Goal: Find contact information: Find contact information

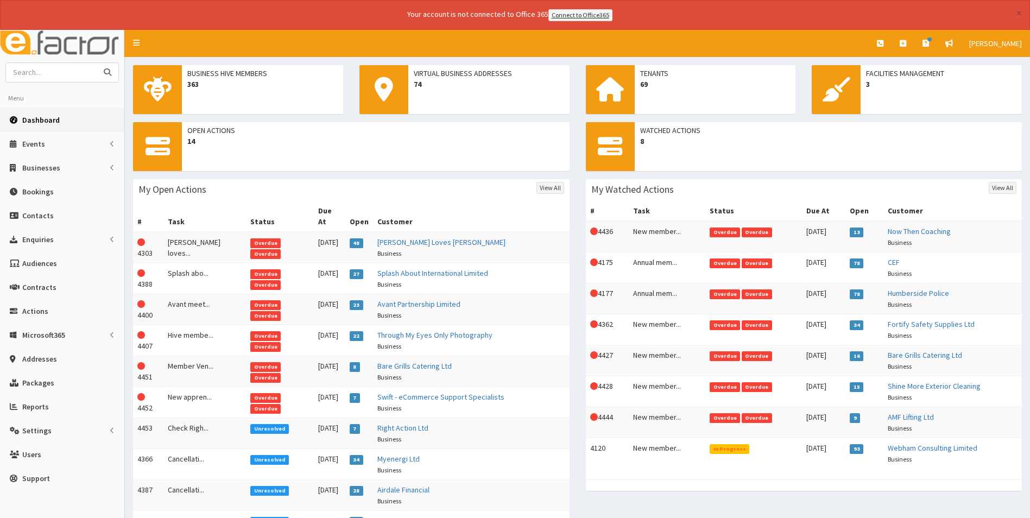
click at [34, 74] on input "text" at bounding box center [51, 72] width 91 height 19
type input "william"
click at [97, 63] on button "submit" at bounding box center [108, 72] width 22 height 19
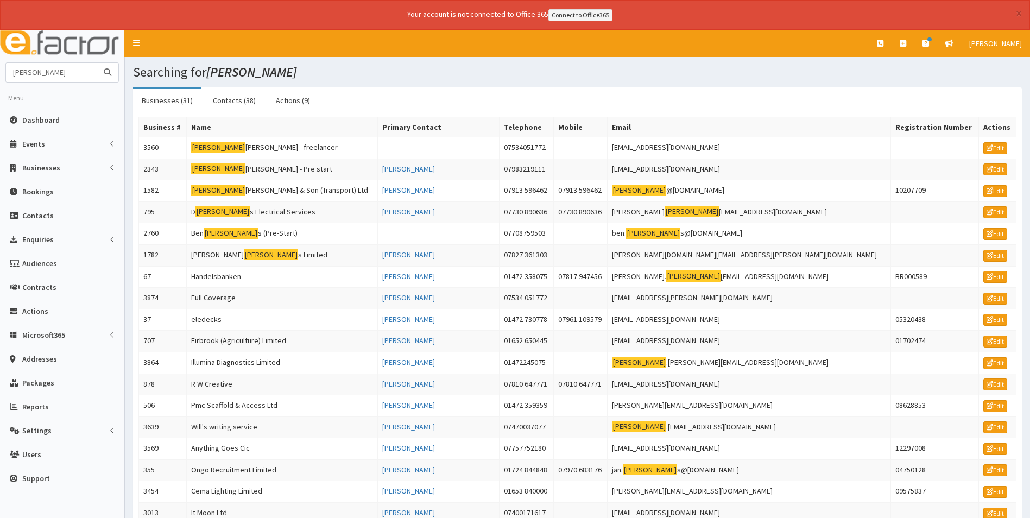
click at [87, 68] on input "[PERSON_NAME]" at bounding box center [51, 72] width 91 height 19
type input "[PERSON_NAME] street"
click at [97, 63] on button "submit" at bounding box center [108, 72] width 22 height 19
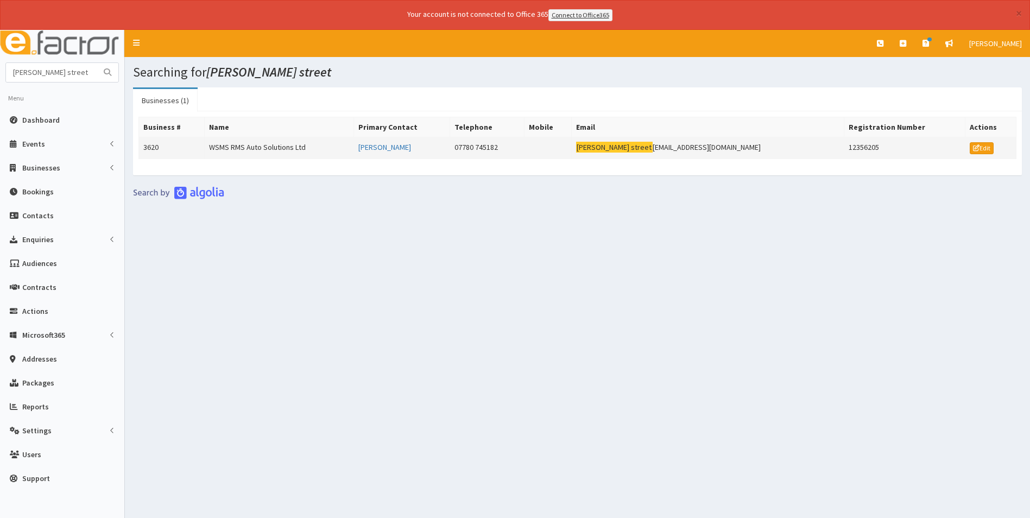
click at [280, 146] on td "WSMS RMS Auto Solutions Ltd" at bounding box center [279, 148] width 149 height 22
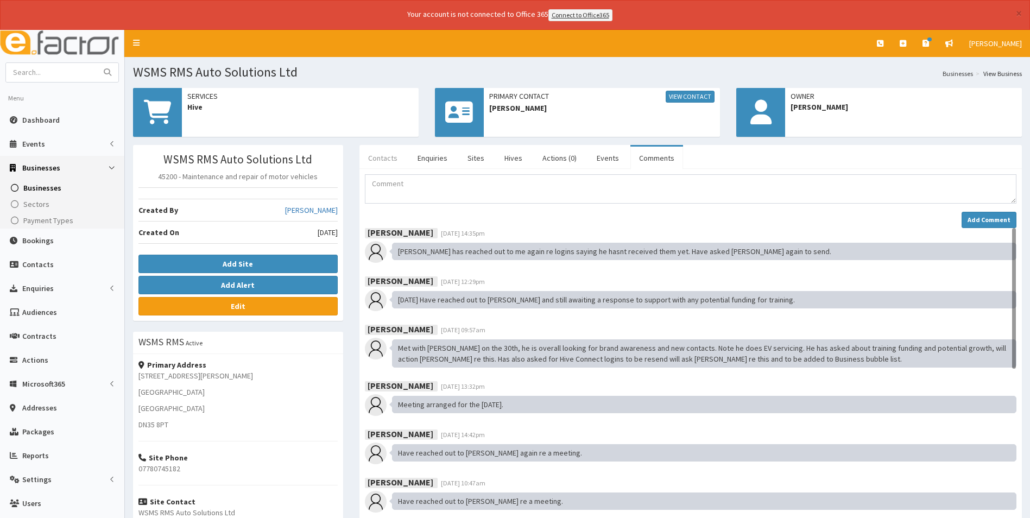
click at [384, 158] on link "Contacts" at bounding box center [382, 158] width 47 height 23
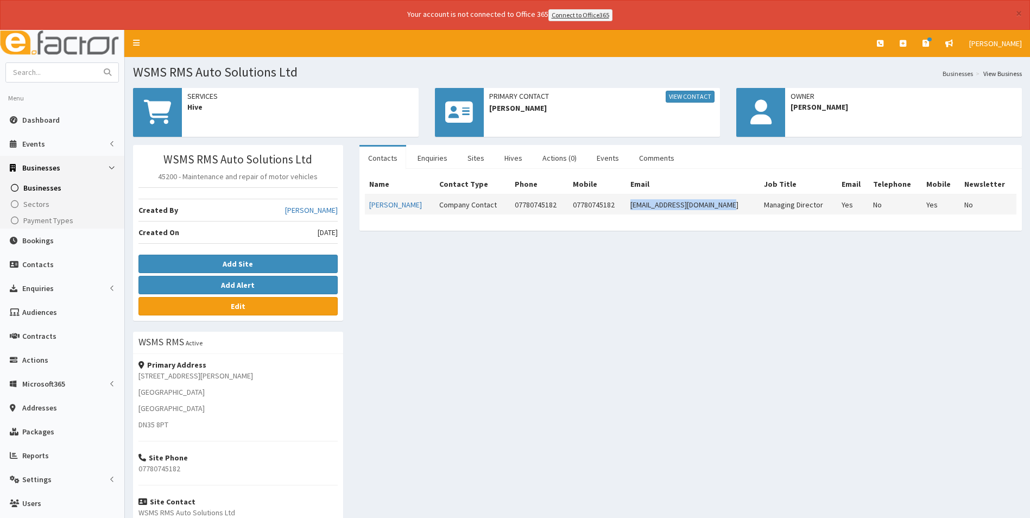
drag, startPoint x: 726, startPoint y: 204, endPoint x: 631, endPoint y: 208, distance: 95.1
click at [631, 208] on td "williamstservices@gmail.com" at bounding box center [693, 204] width 134 height 20
copy td "williamstservices@gmail.com"
click at [34, 123] on span "Dashboard" at bounding box center [40, 120] width 37 height 10
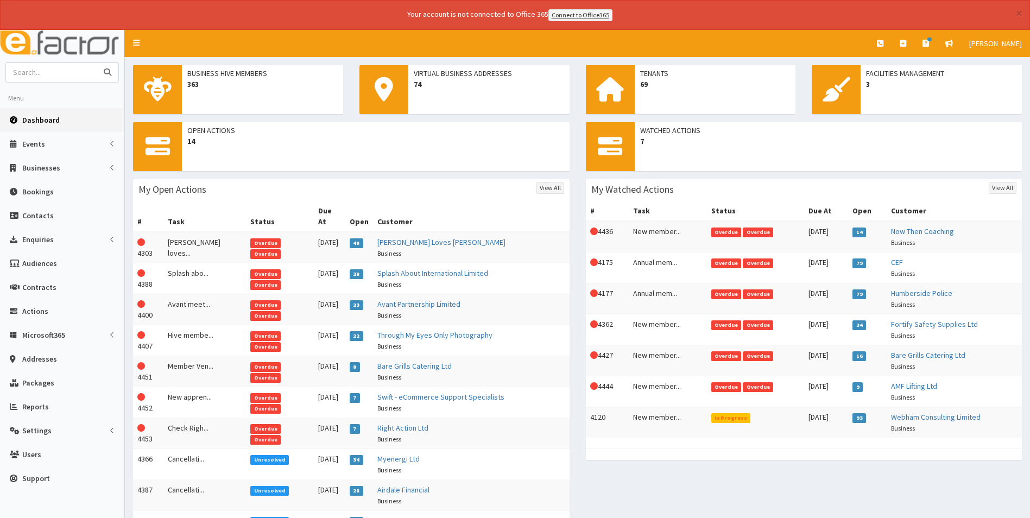
click at [46, 72] on input "text" at bounding box center [51, 72] width 91 height 19
type input "xe"
click at [97, 63] on button "submit" at bounding box center [108, 72] width 22 height 19
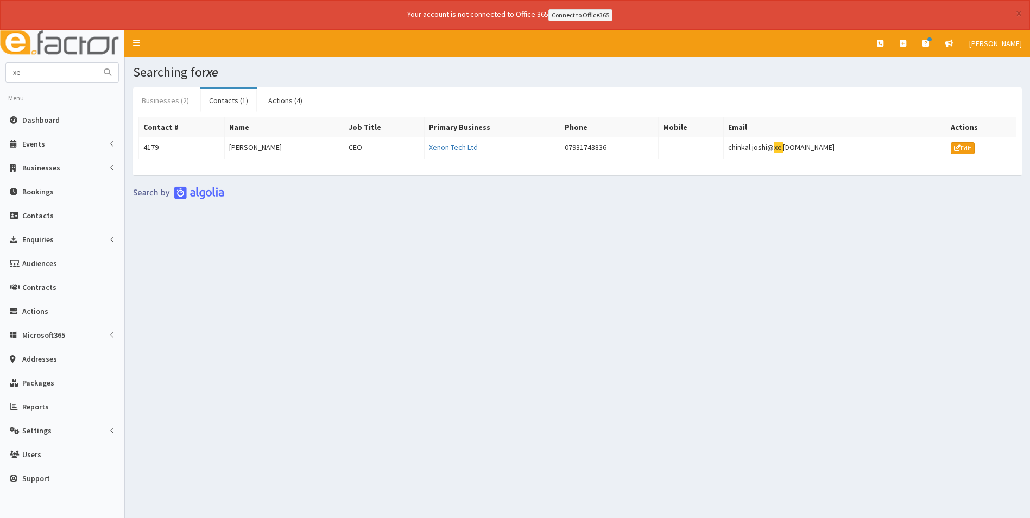
click at [168, 99] on link "Businesses (2)" at bounding box center [165, 100] width 65 height 23
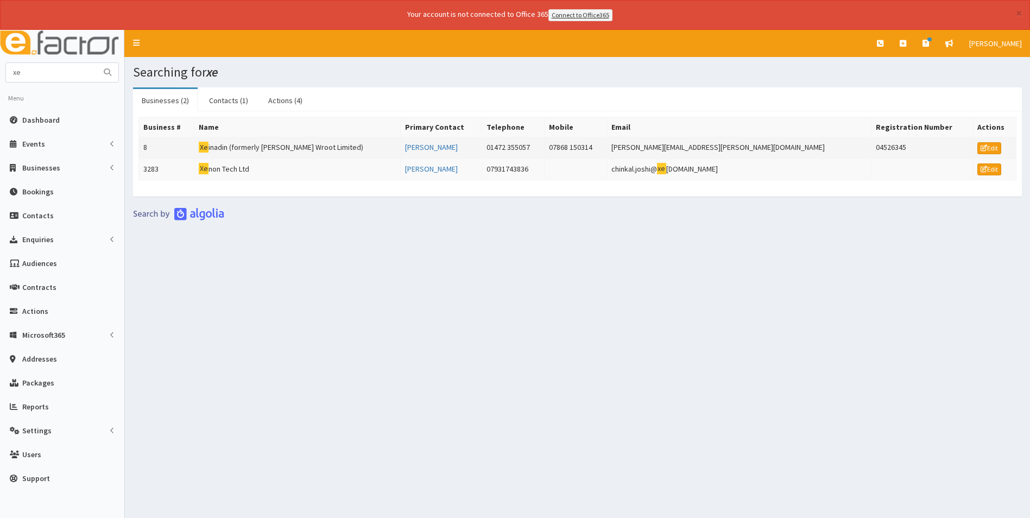
click at [276, 147] on td "Xe inadin (formerly [PERSON_NAME] Wroot Limited)" at bounding box center [297, 148] width 206 height 22
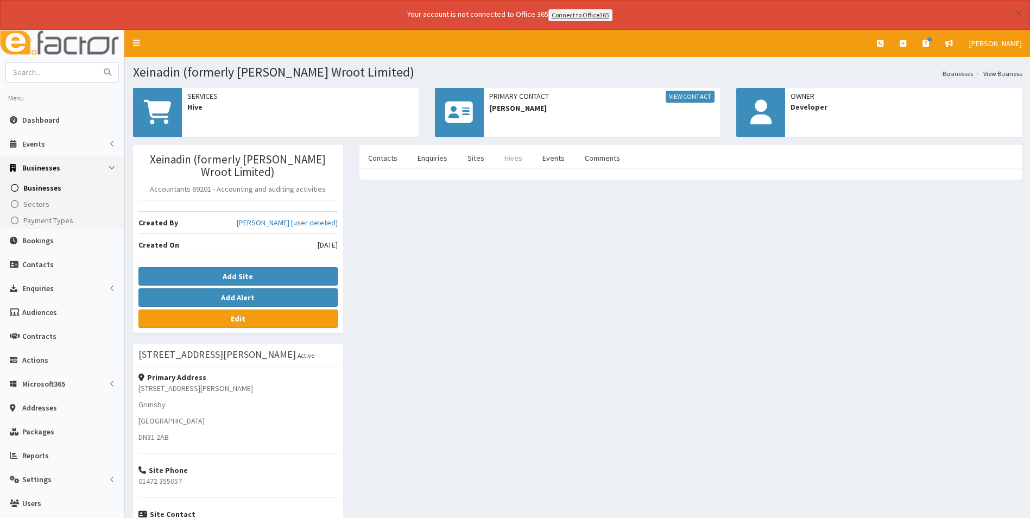
click at [500, 157] on link "Hives" at bounding box center [512, 158] width 35 height 23
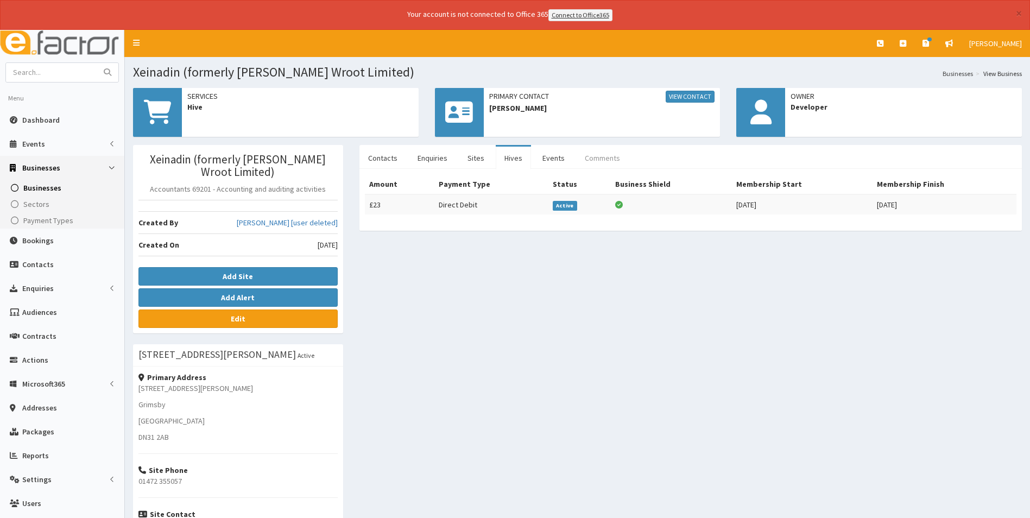
click at [602, 155] on link "Comments" at bounding box center [602, 158] width 53 height 23
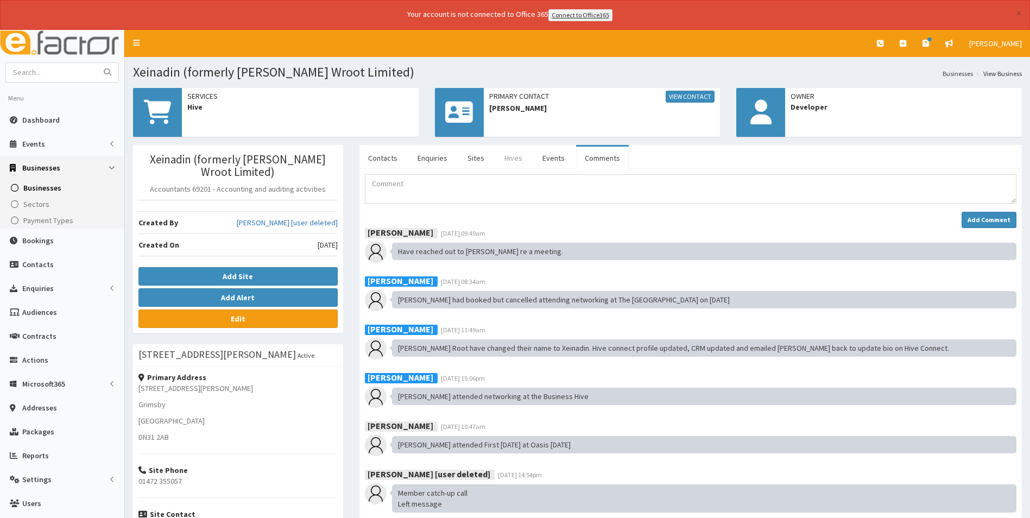
click at [510, 162] on link "Hives" at bounding box center [512, 158] width 35 height 23
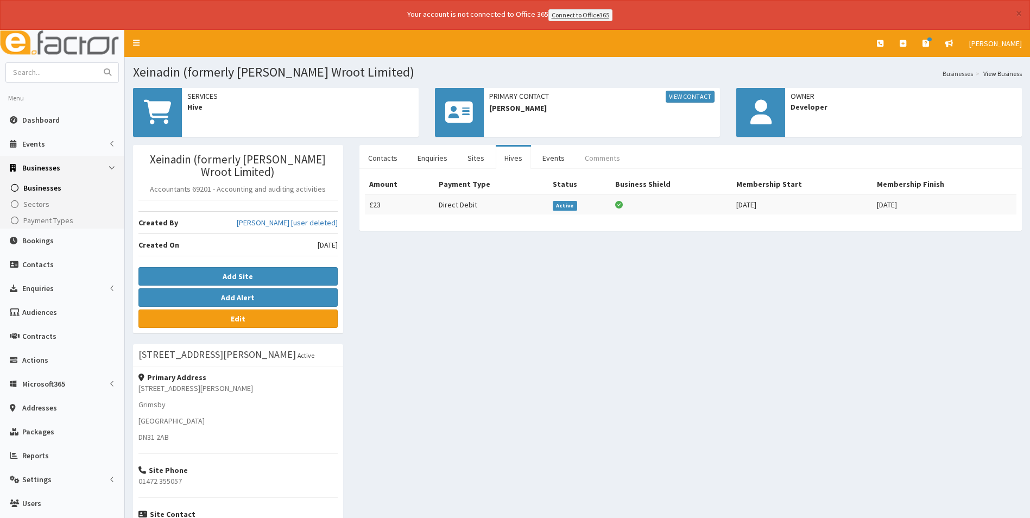
click at [597, 157] on link "Comments" at bounding box center [602, 158] width 53 height 23
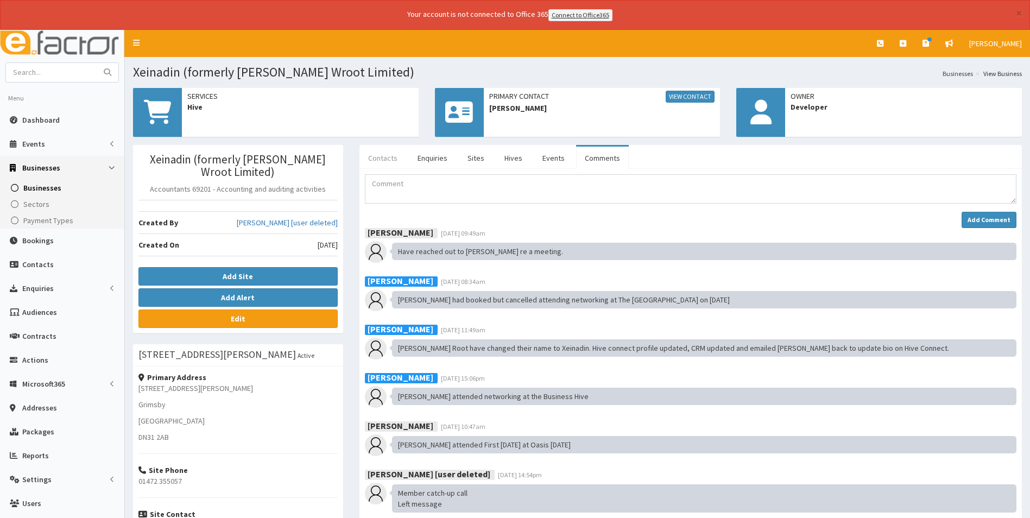
click at [387, 156] on link "Contacts" at bounding box center [382, 158] width 47 height 23
